Goal: Information Seeking & Learning: Learn about a topic

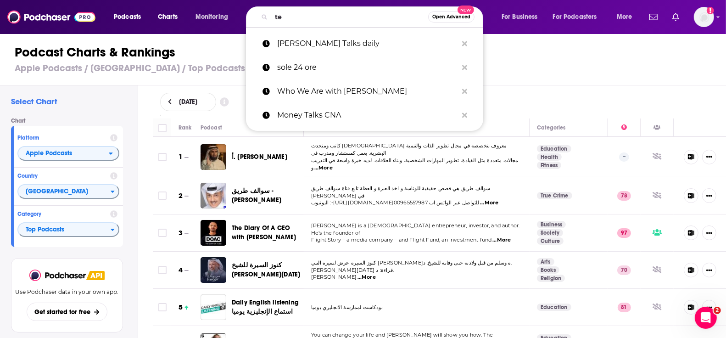
scroll to position [147, 0]
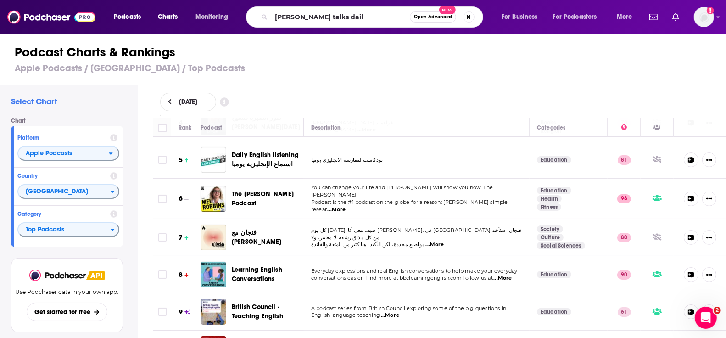
type input "ted talks daily"
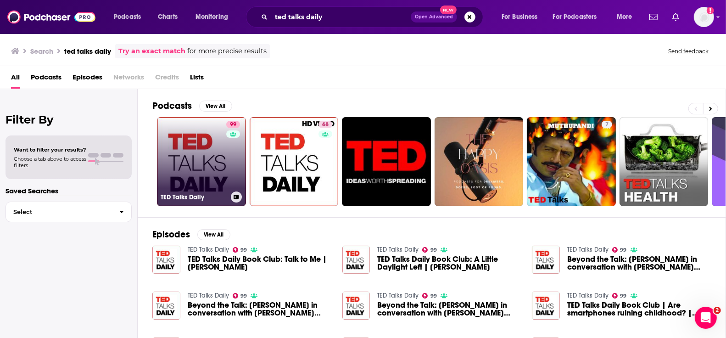
click at [198, 132] on link "99 TED Talks Daily" at bounding box center [201, 161] width 89 height 89
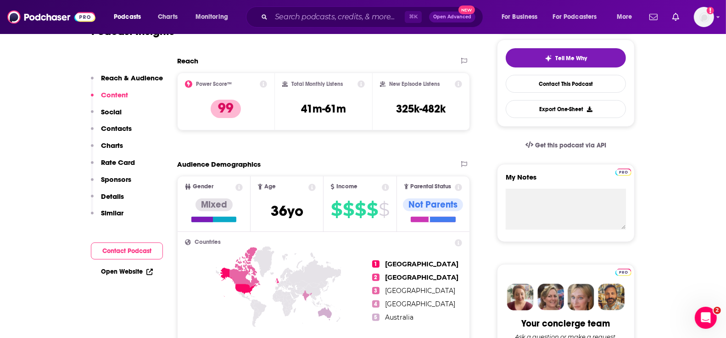
scroll to position [187, 0]
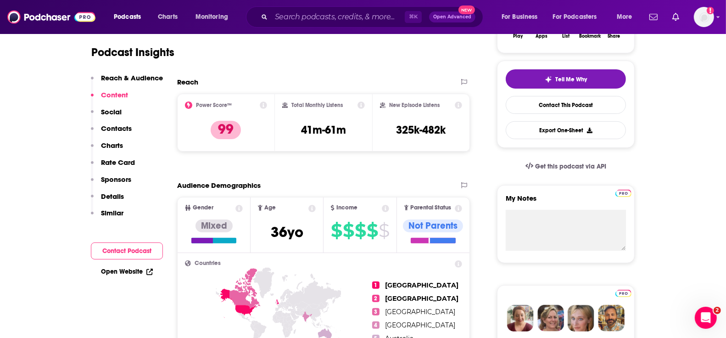
click at [117, 145] on p "Charts" at bounding box center [112, 145] width 22 height 9
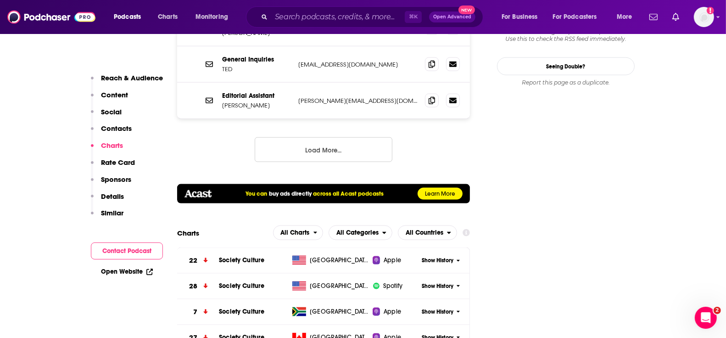
scroll to position [1117, 0]
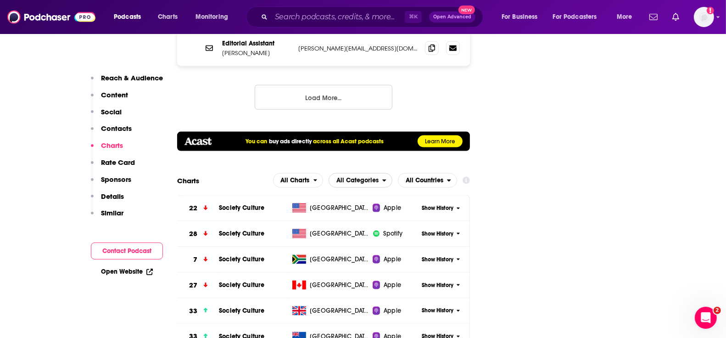
click at [376, 177] on span "All Categories" at bounding box center [357, 180] width 42 height 6
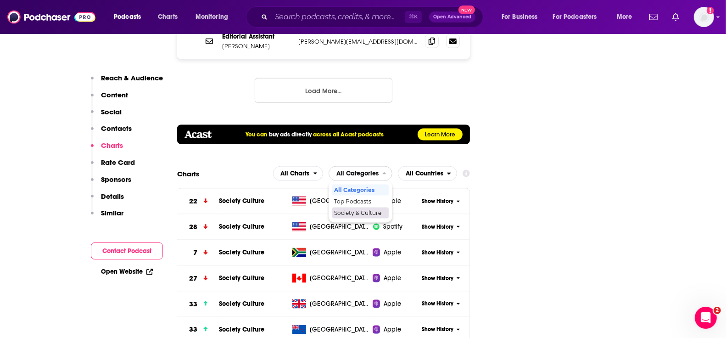
scroll to position [1090, 0]
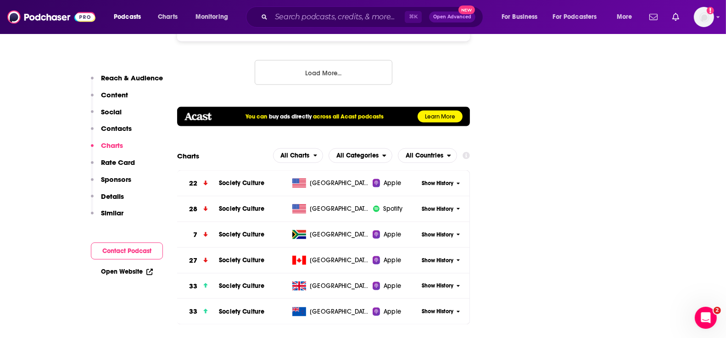
scroll to position [1154, 0]
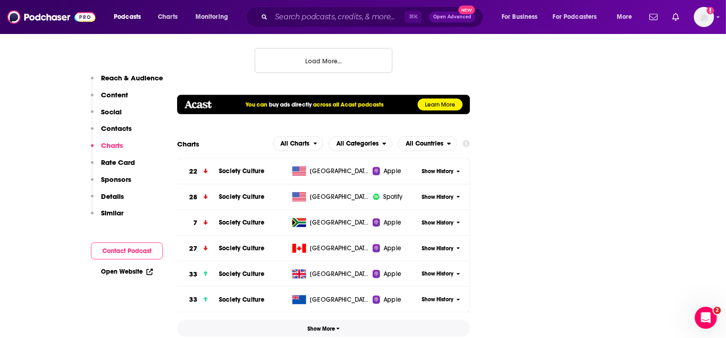
click at [327, 325] on span "Show More" at bounding box center [323, 328] width 33 height 6
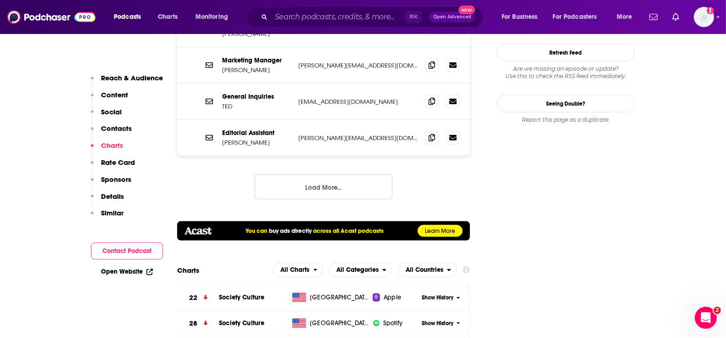
scroll to position [1030, 0]
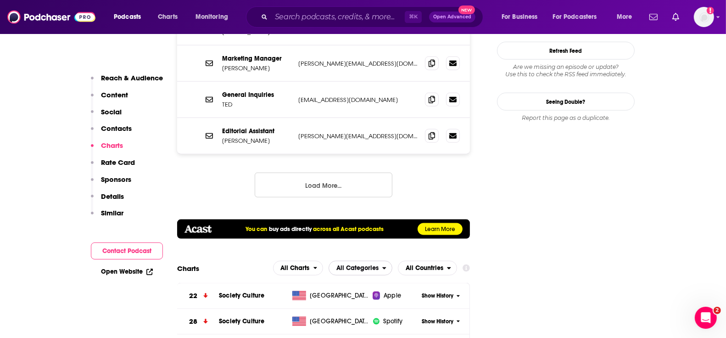
click at [373, 265] on span "All Categories" at bounding box center [357, 268] width 42 height 6
click at [300, 265] on span "All Charts" at bounding box center [295, 268] width 29 height 6
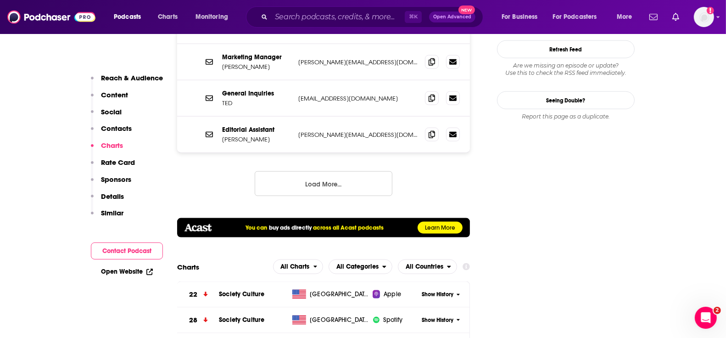
scroll to position [1042, 0]
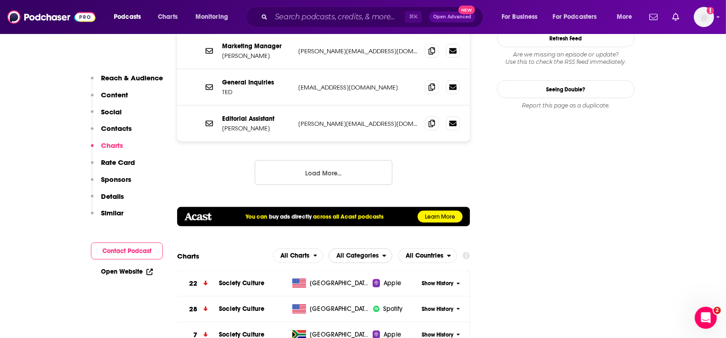
click at [355, 248] on span "All Categories" at bounding box center [355, 256] width 53 height 16
click at [346, 281] on span "Top Podcasts" at bounding box center [360, 284] width 52 height 6
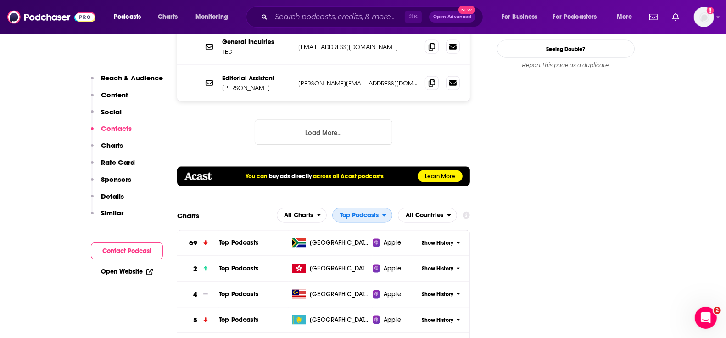
scroll to position [1091, 0]
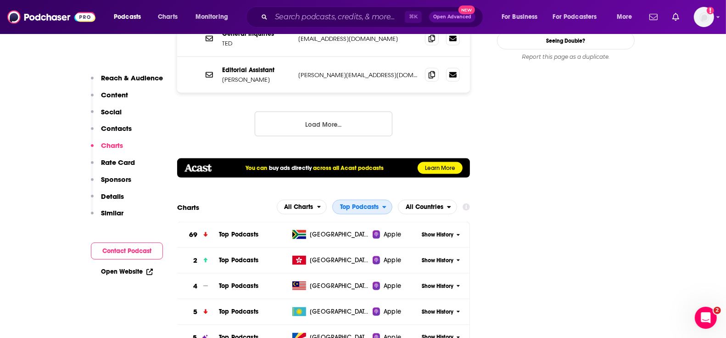
click at [377, 204] on span "Top Podcasts" at bounding box center [359, 207] width 39 height 6
click at [357, 218] on div "All Categories" at bounding box center [362, 223] width 53 height 11
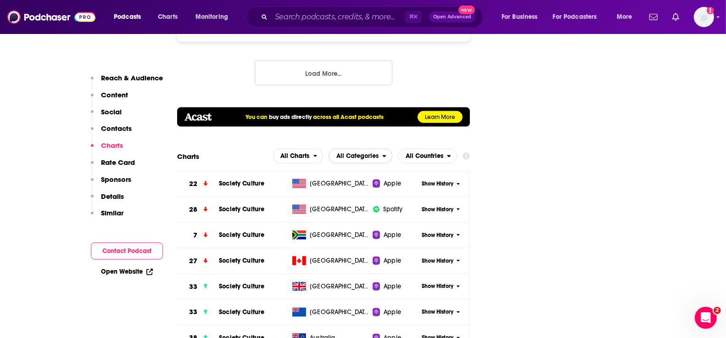
scroll to position [1140, 0]
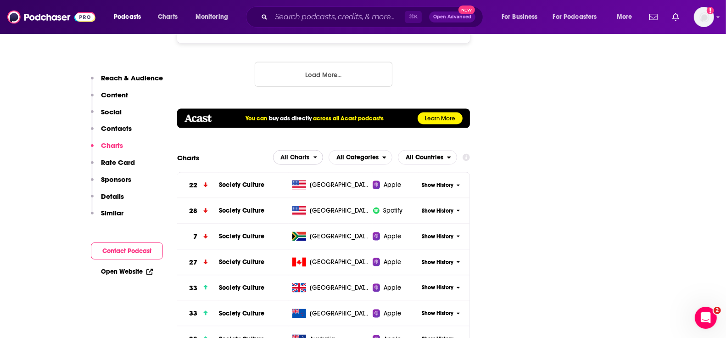
click at [304, 154] on span "All Charts" at bounding box center [295, 157] width 29 height 6
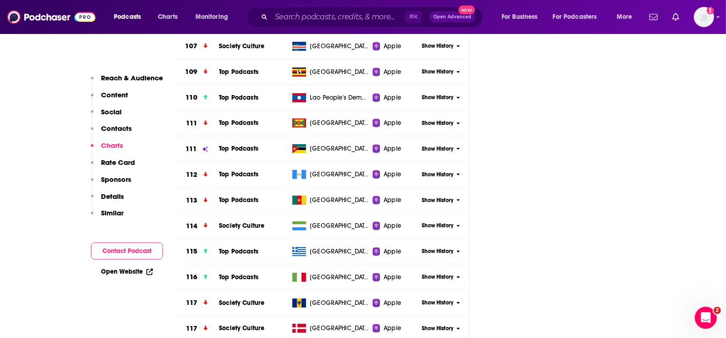
scroll to position [7354, 0]
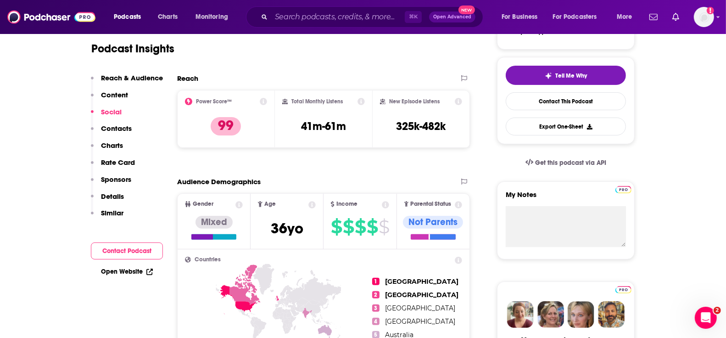
scroll to position [0, 0]
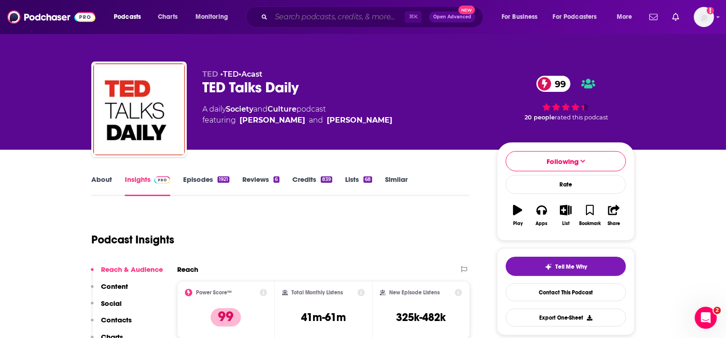
click at [316, 19] on input "Search podcasts, credits, & more..." at bounding box center [338, 17] width 134 height 15
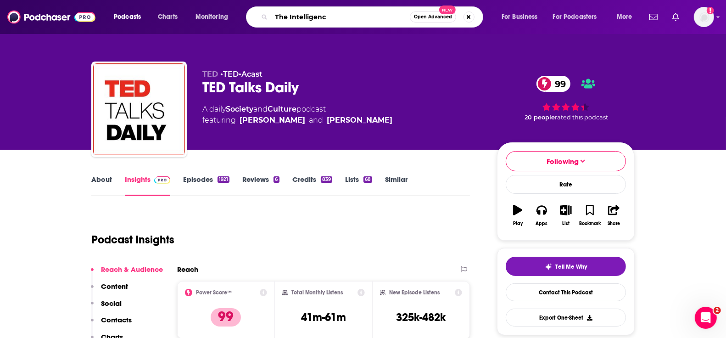
type input "The Intelligence"
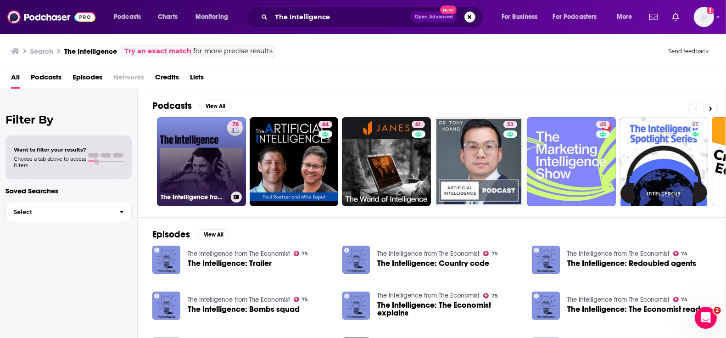
click at [199, 161] on link "75 The Intelligence from The Economist" at bounding box center [201, 161] width 89 height 89
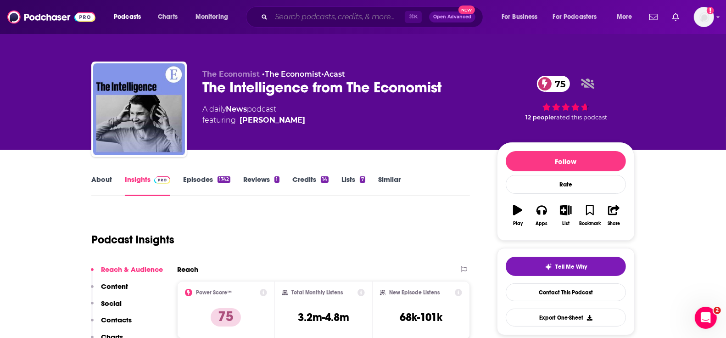
click at [316, 11] on input "Search podcasts, credits, & more..." at bounding box center [338, 17] width 134 height 15
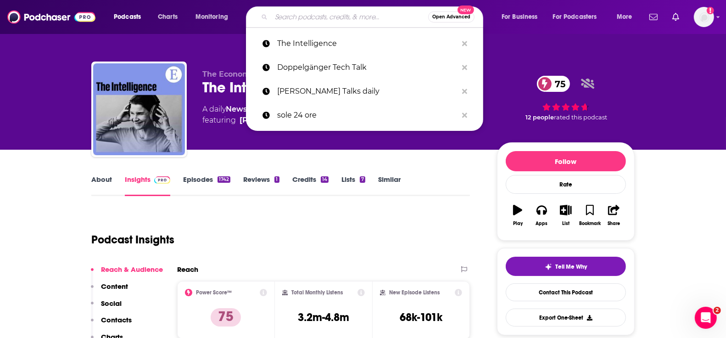
paste input "جناية"
type input "جناية"
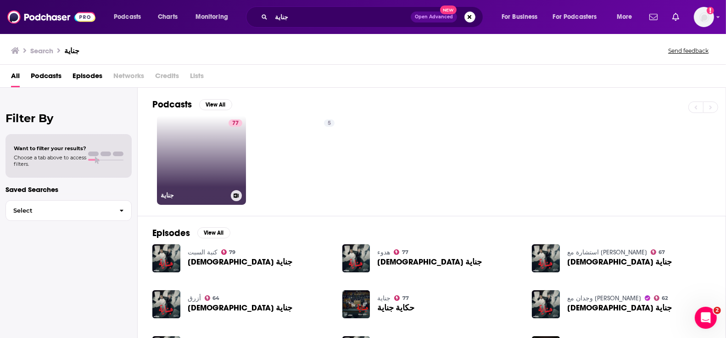
click at [207, 139] on link "77 جناية" at bounding box center [201, 160] width 89 height 89
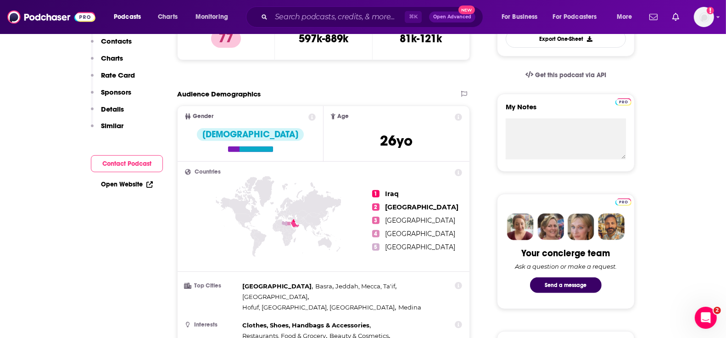
scroll to position [92, 0]
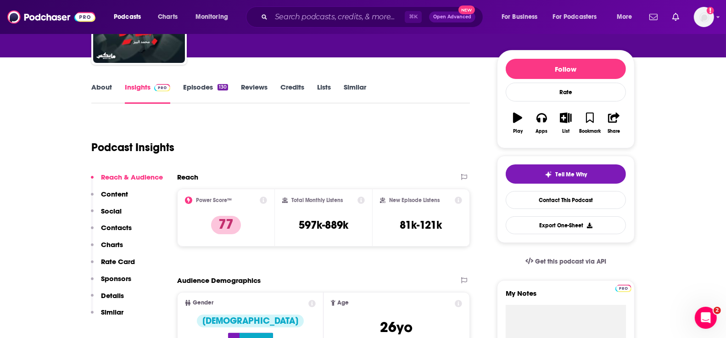
click at [113, 244] on p "Charts" at bounding box center [112, 244] width 22 height 9
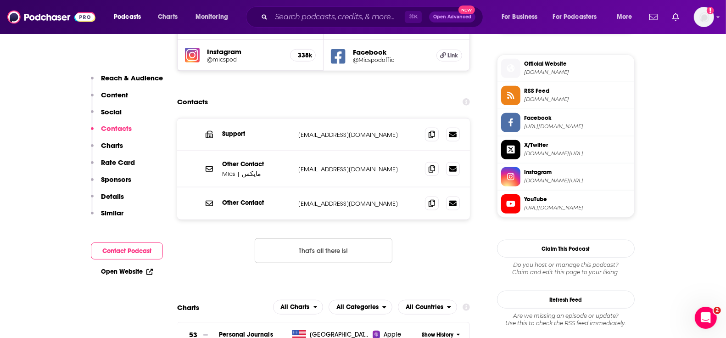
scroll to position [944, 0]
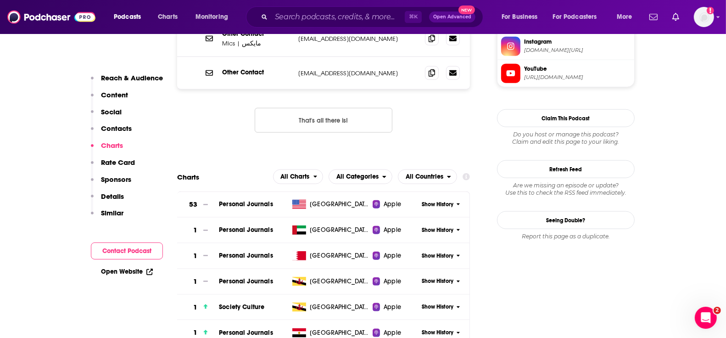
click at [380, 169] on span "All Categories" at bounding box center [355, 177] width 53 height 16
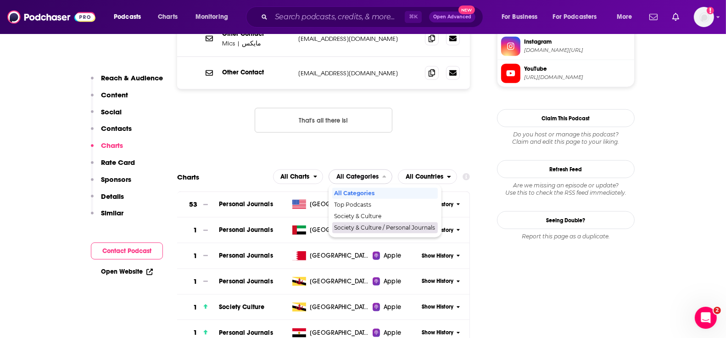
scroll to position [976, 0]
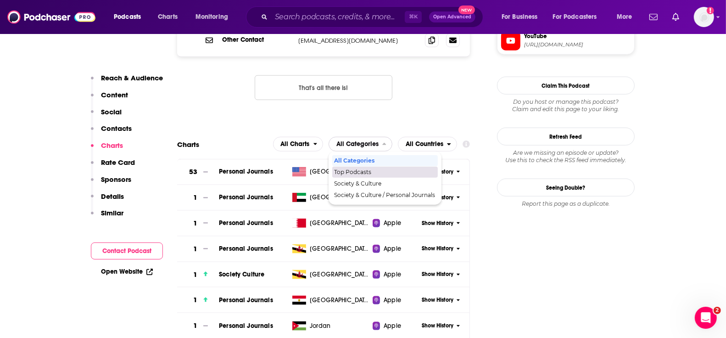
click at [368, 169] on span "Top Podcasts" at bounding box center [384, 172] width 101 height 6
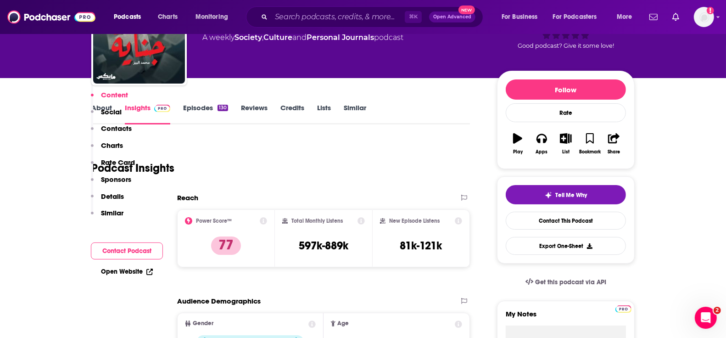
scroll to position [0, 0]
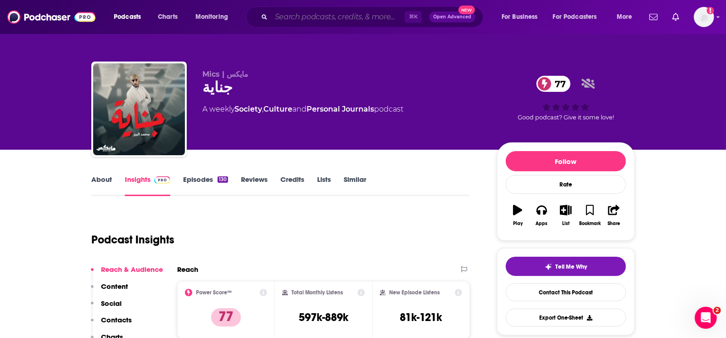
click at [312, 17] on input "Search podcasts, credits, & more..." at bounding box center [338, 17] width 134 height 15
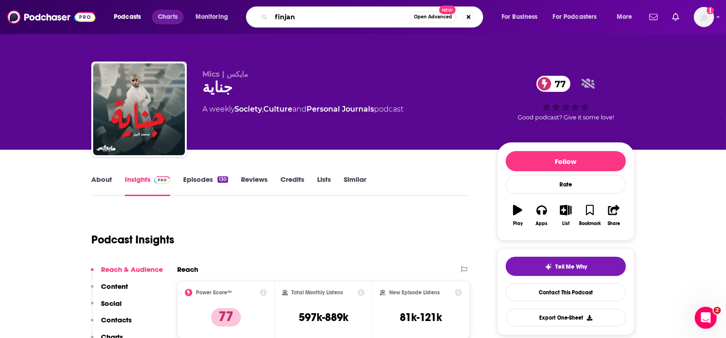
type input "finjan"
click at [163, 21] on span "Charts" at bounding box center [168, 17] width 20 height 13
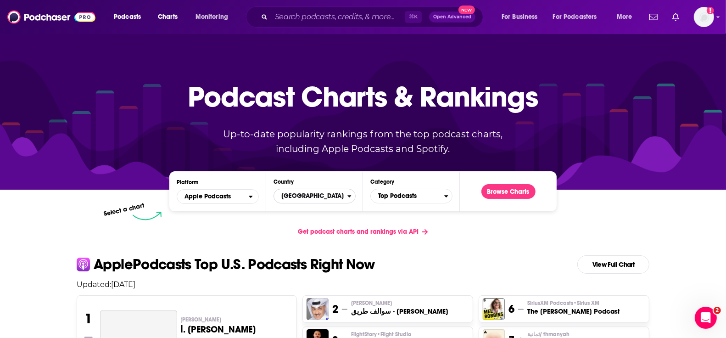
click at [320, 195] on span "[GEOGRAPHIC_DATA]" at bounding box center [310, 196] width 73 height 16
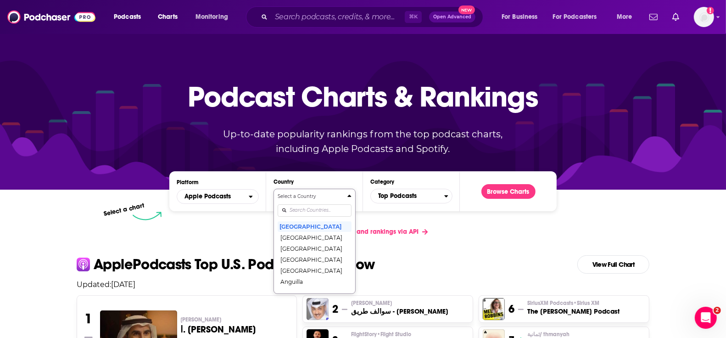
scroll to position [41, 0]
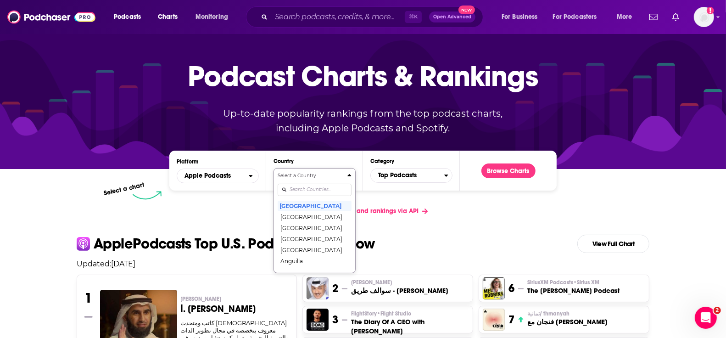
click at [305, 208] on div "Select a Country [GEOGRAPHIC_DATA] [GEOGRAPHIC_DATA] [GEOGRAPHIC_DATA] [GEOGRAP…" at bounding box center [315, 220] width 74 height 97
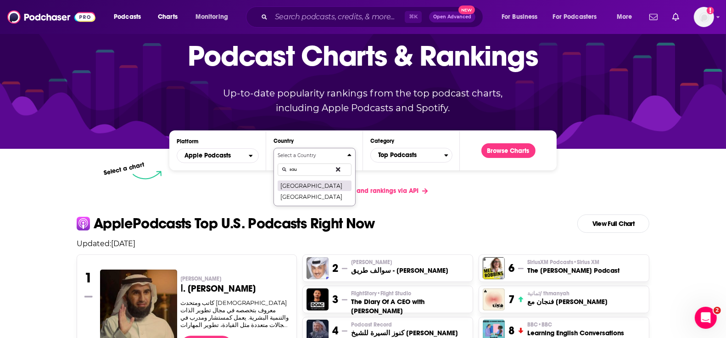
type input "sau"
click at [302, 183] on button "[GEOGRAPHIC_DATA]" at bounding box center [315, 185] width 74 height 11
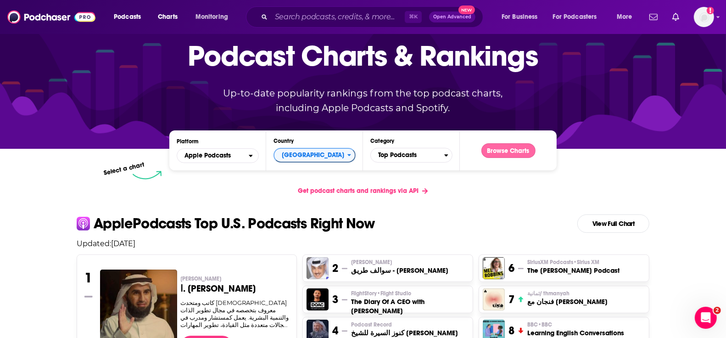
click at [504, 151] on button "Browse Charts" at bounding box center [508, 150] width 54 height 15
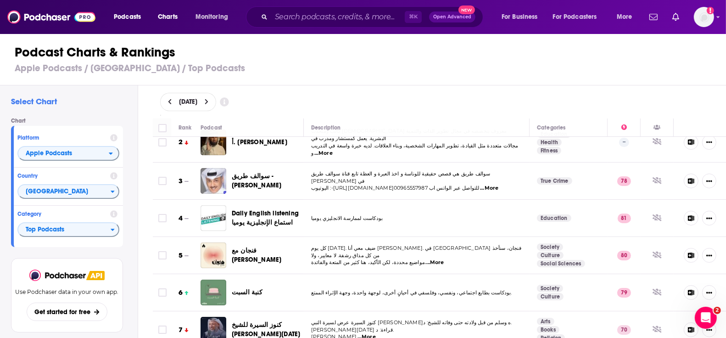
scroll to position [9, 0]
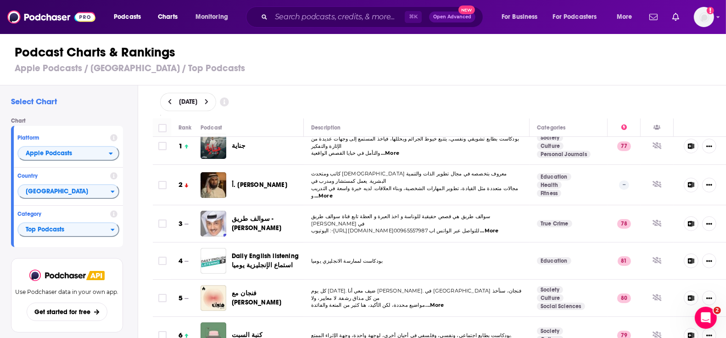
click at [170, 102] on icon at bounding box center [170, 102] width 4 height 6
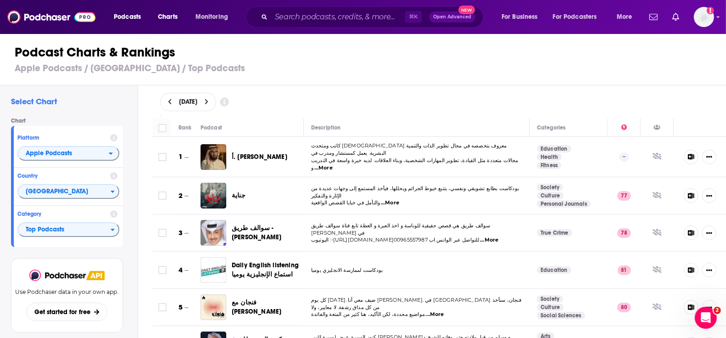
click at [212, 101] on button at bounding box center [207, 102] width 10 height 8
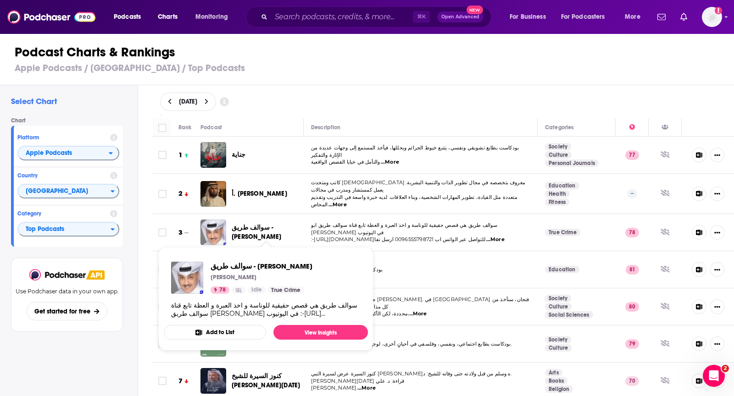
drag, startPoint x: 229, startPoint y: 217, endPoint x: 252, endPoint y: 236, distance: 29.7
click at [252, 236] on div "سوالف طريق - [PERSON_NAME]" at bounding box center [255, 233] width 111 height 26
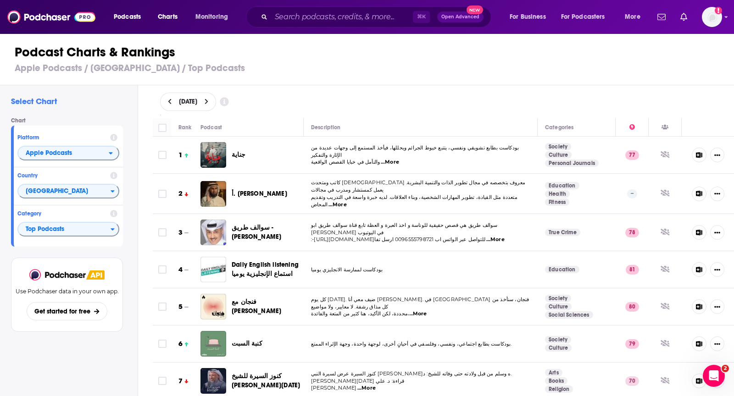
copy span "سوالف طريق - [PERSON_NAME]"
drag, startPoint x: 270, startPoint y: 188, endPoint x: 229, endPoint y: 189, distance: 40.8
click at [229, 189] on div "أ. [PERSON_NAME]" at bounding box center [255, 194] width 111 height 26
copy span "أ. [PERSON_NAME]"
